Goal: Transaction & Acquisition: Purchase product/service

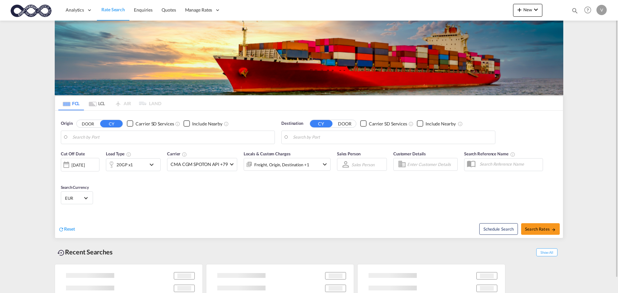
type input "[GEOGRAPHIC_DATA], [GEOGRAPHIC_DATA]"
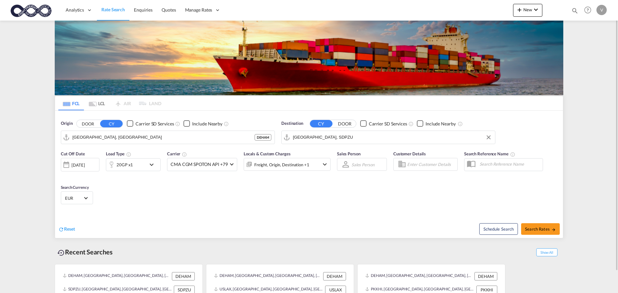
click at [313, 140] on input "Port Sudan, SDPZU" at bounding box center [392, 138] width 199 height 10
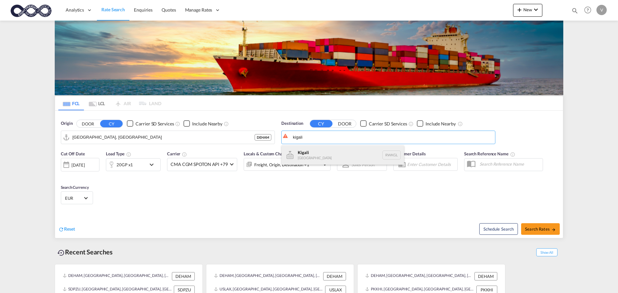
click at [309, 157] on div "Kigali [GEOGRAPHIC_DATA] RWKGL" at bounding box center [343, 154] width 122 height 19
type input "Kigali, RWKGL"
click at [538, 233] on button "Search Rates" at bounding box center [540, 229] width 39 height 12
type input "DEHAM to RWKGL / 19 Sep 2025"
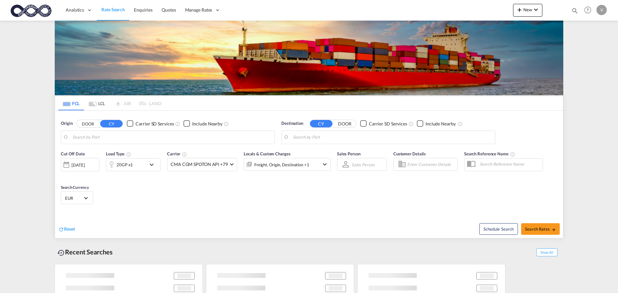
type input "[GEOGRAPHIC_DATA], [GEOGRAPHIC_DATA]"
type input "Kigali, RWKGL"
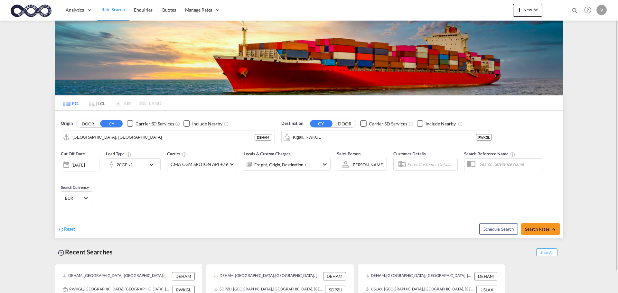
click at [343, 123] on button "DOOR" at bounding box center [344, 123] width 23 height 7
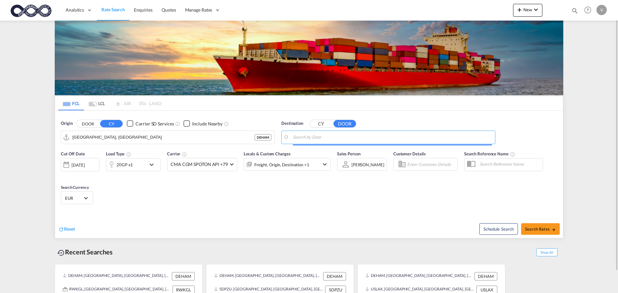
click at [303, 138] on input "Search by Door" at bounding box center [392, 138] width 199 height 10
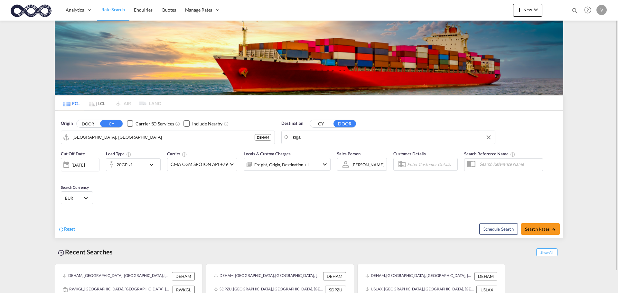
click at [311, 136] on input "kigali" at bounding box center [392, 138] width 199 height 10
click at [314, 139] on input "Kiga" at bounding box center [392, 138] width 199 height 10
click at [318, 125] on button "CY" at bounding box center [321, 123] width 23 height 7
click at [322, 138] on input "Kigali" at bounding box center [392, 138] width 199 height 10
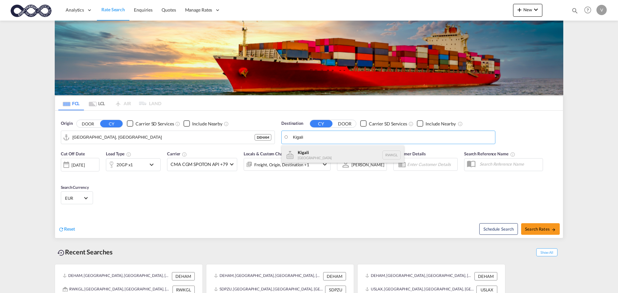
click at [308, 154] on div "Kigali [GEOGRAPHIC_DATA] RWKGL" at bounding box center [343, 154] width 122 height 19
type input "Kigali, RWKGL"
click at [351, 124] on button "DOOR" at bounding box center [344, 123] width 23 height 7
